Goal: Navigation & Orientation: Find specific page/section

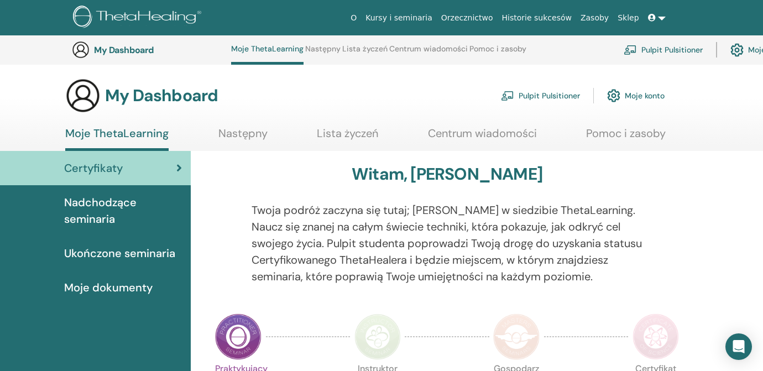
scroll to position [715, 0]
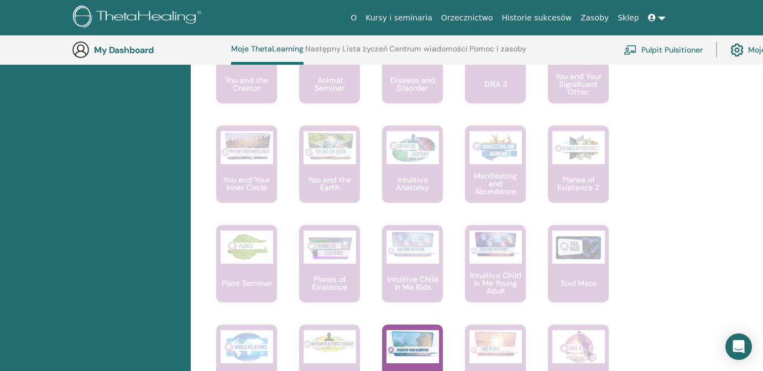
click at [663, 18] on link at bounding box center [656, 18] width 27 height 20
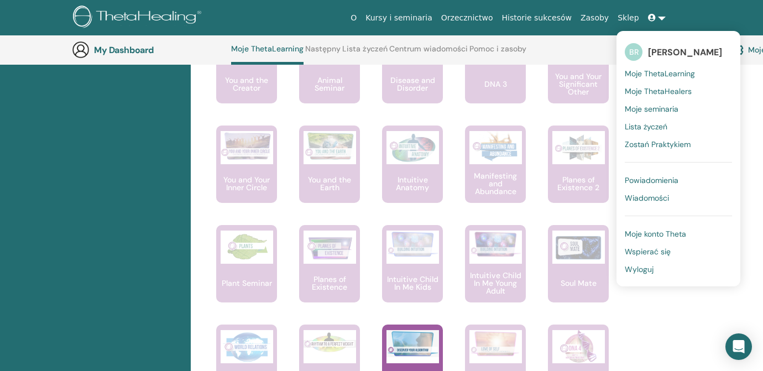
click at [667, 74] on span "Moje ThetaLearning" at bounding box center [659, 74] width 70 height 10
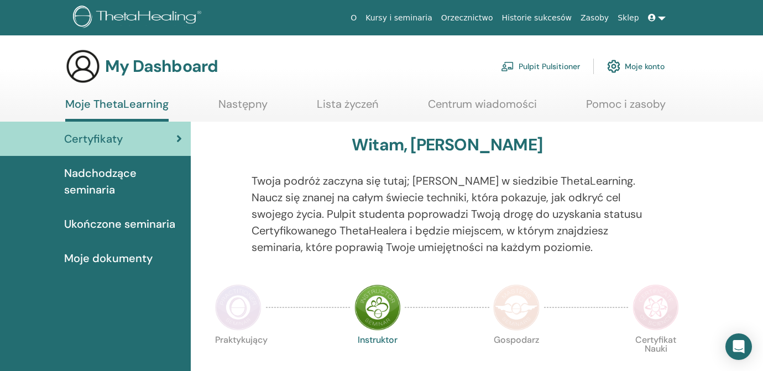
click at [242, 303] on img at bounding box center [238, 307] width 46 height 46
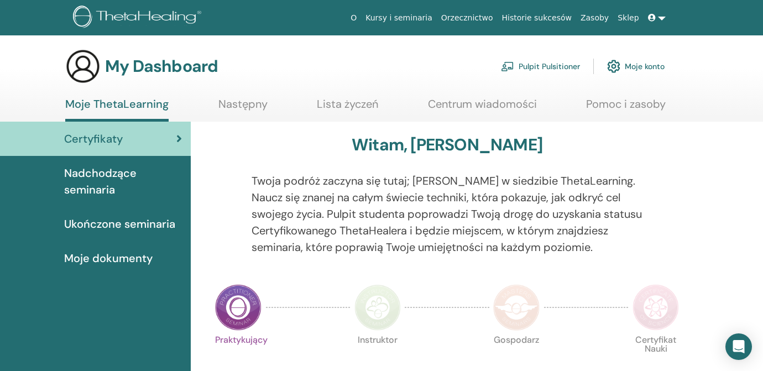
click at [397, 16] on link "Kursy i seminaria" at bounding box center [399, 18] width 76 height 20
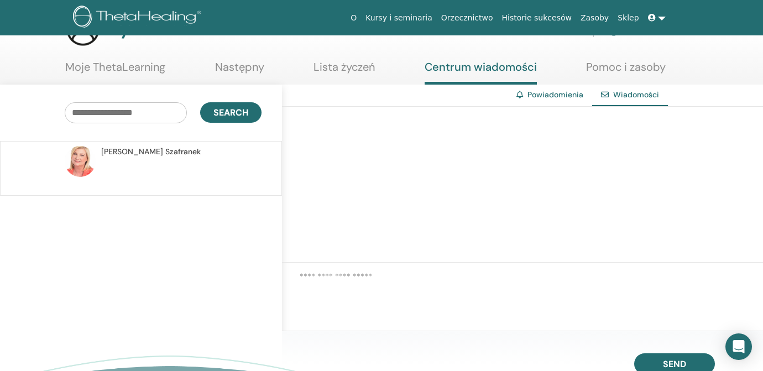
scroll to position [43, 0]
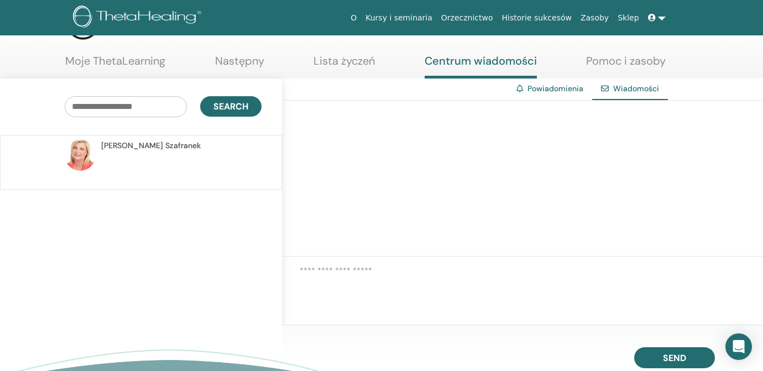
click at [552, 89] on link "Powiadomienia" at bounding box center [555, 88] width 56 height 10
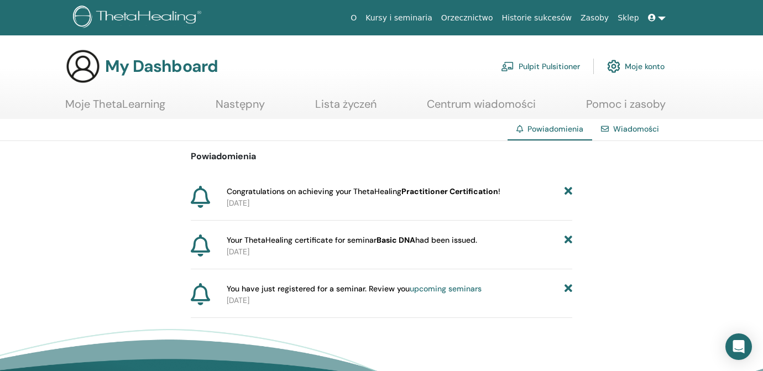
click at [224, 239] on div "Your ThetaHealing certificate for seminar Basic DNA had been issued. 2025-09-21" at bounding box center [397, 245] width 350 height 23
drag, startPoint x: 227, startPoint y: 240, endPoint x: 487, endPoint y: 242, distance: 260.3
click at [487, 242] on div "Your ThetaHealing certificate for seminar Basic DNA had been issued." at bounding box center [399, 240] width 345 height 12
copy span "Your ThetaHealing certificate for seminar Basic DNA had been issued."
drag, startPoint x: 448, startPoint y: 269, endPoint x: 419, endPoint y: 269, distance: 28.7
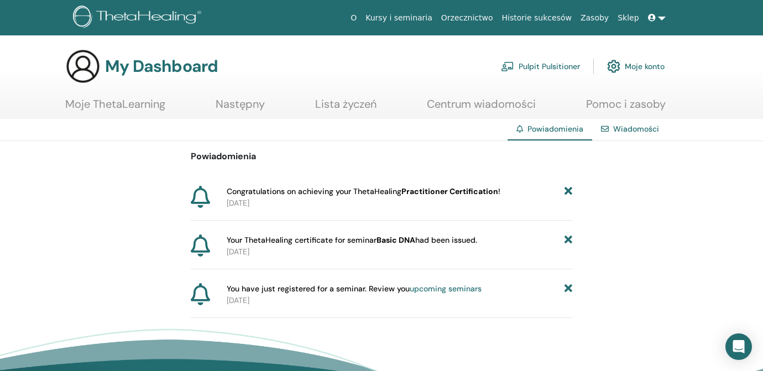
click at [448, 269] on div "Powiadomienia Congratulations on achieving your ThetaHealing Practitioner Certi…" at bounding box center [381, 229] width 381 height 177
drag, startPoint x: 568, startPoint y: 239, endPoint x: 368, endPoint y: 260, distance: 201.1
click at [371, 260] on div "Your ThetaHealing certificate for seminar Basic DNA had been issued. 2025-09-21" at bounding box center [381, 251] width 381 height 35
click at [144, 232] on div "Powiadomienia Congratulations on achieving your ThetaHealing Practitioner Certi…" at bounding box center [381, 229] width 763 height 177
click at [133, 228] on div "Powiadomienia Congratulations on achieving your ThetaHealing Practitioner Certi…" at bounding box center [381, 229] width 763 height 177
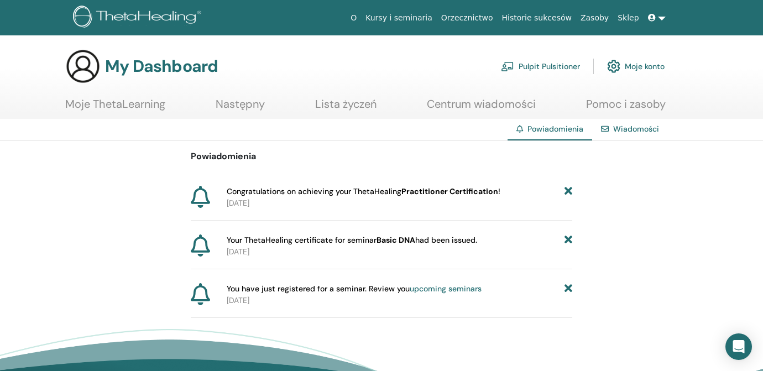
click at [550, 65] on link "Pulpit Pulsitioner" at bounding box center [540, 66] width 79 height 24
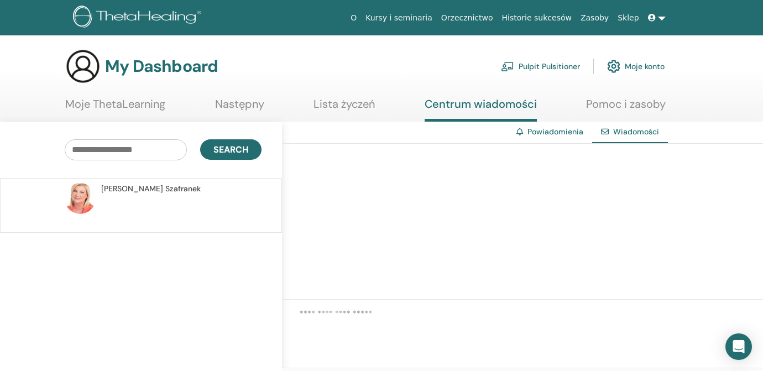
click at [633, 135] on span "Wiadomości" at bounding box center [636, 132] width 46 height 10
click at [631, 130] on span "Wiadomości" at bounding box center [636, 132] width 46 height 10
click at [560, 132] on link "Powiadomienia" at bounding box center [555, 132] width 56 height 10
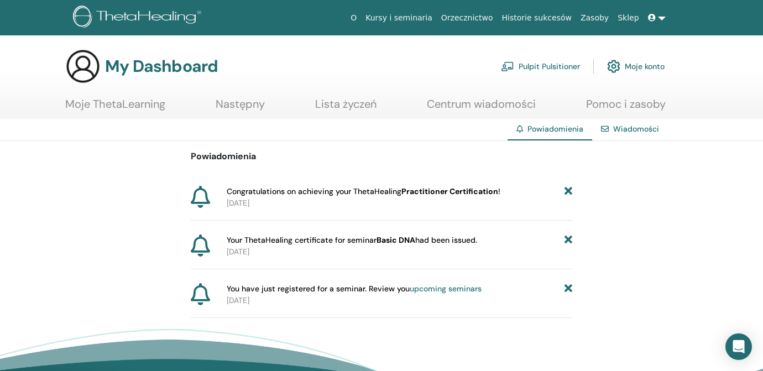
click at [631, 132] on link "Wiadomości" at bounding box center [636, 129] width 46 height 10
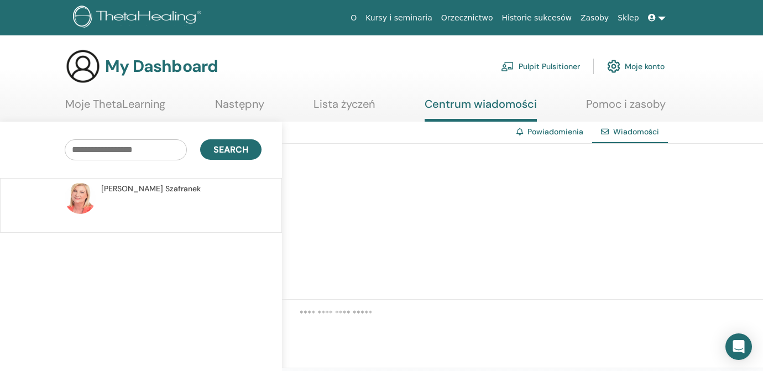
drag, startPoint x: 0, startPoint y: 0, endPoint x: 631, endPoint y: 130, distance: 644.3
click at [662, 19] on link at bounding box center [656, 18] width 27 height 20
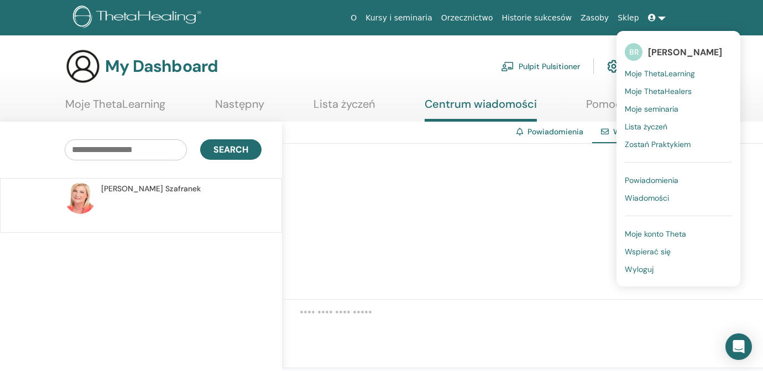
click at [656, 74] on span "Moje ThetaLearning" at bounding box center [659, 74] width 70 height 10
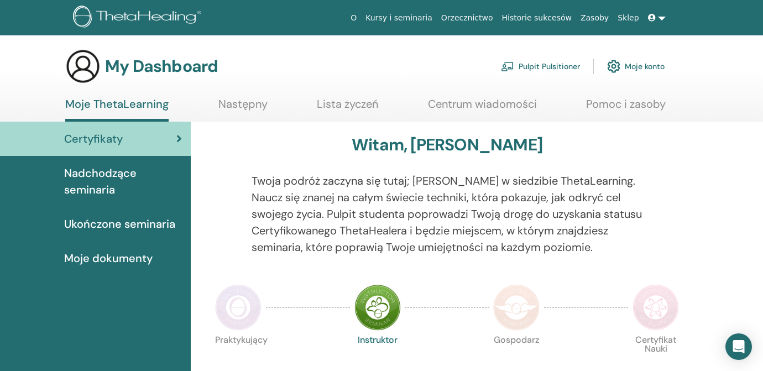
click at [230, 305] on img at bounding box center [238, 307] width 46 height 46
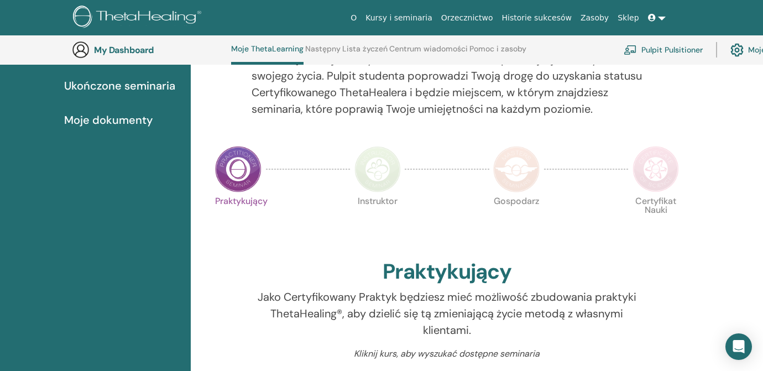
scroll to position [159, 0]
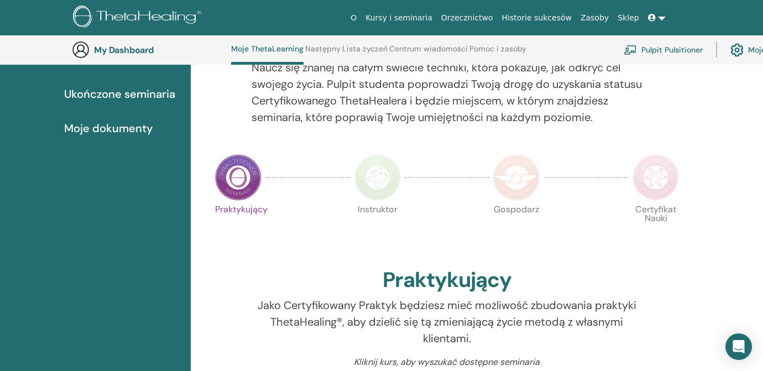
click at [473, 17] on link "Orzecznictwo" at bounding box center [467, 18] width 61 height 20
